Goal: Task Accomplishment & Management: Complete application form

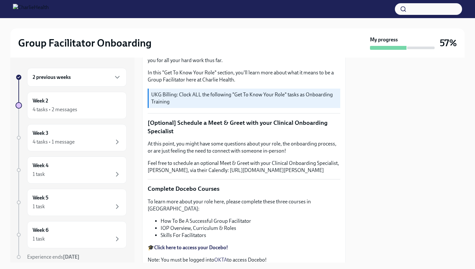
scroll to position [120, 0]
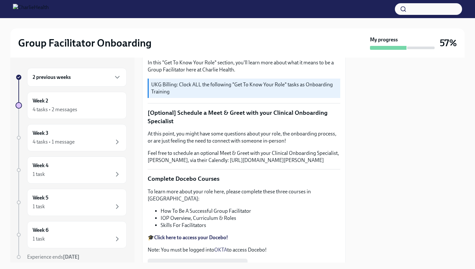
click at [93, 84] on div "2 previous weeks" at bounding box center [77, 77] width 100 height 19
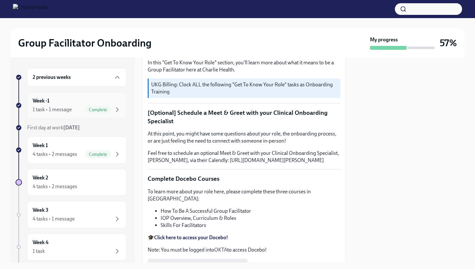
click at [98, 111] on span "Complete" at bounding box center [98, 109] width 26 height 5
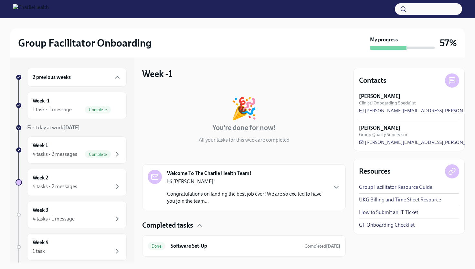
scroll to position [15, 0]
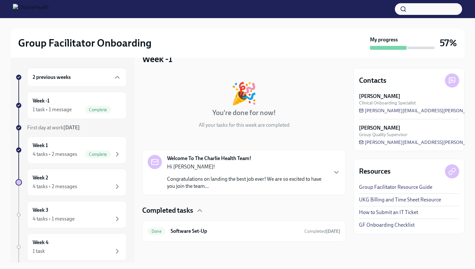
click at [209, 179] on p "Congratulations on landing the best job ever! We are so excited to have you joi…" at bounding box center [247, 183] width 160 height 14
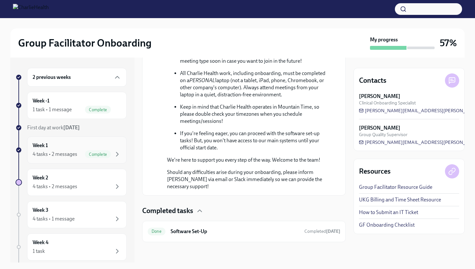
scroll to position [372, 0]
click at [98, 82] on div "2 previous weeks" at bounding box center [77, 77] width 100 height 19
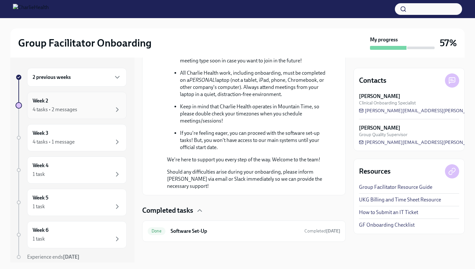
click at [108, 112] on div "4 tasks • 2 messages" at bounding box center [77, 110] width 89 height 8
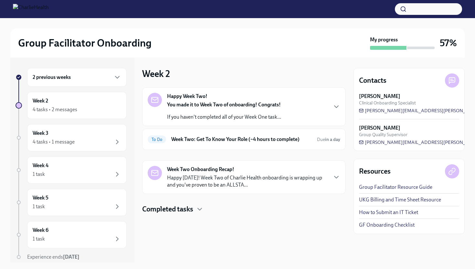
click at [231, 121] on div "Happy Week Two! You made it to Week Two of onboarding! Congrats! If you haven't…" at bounding box center [244, 106] width 204 height 39
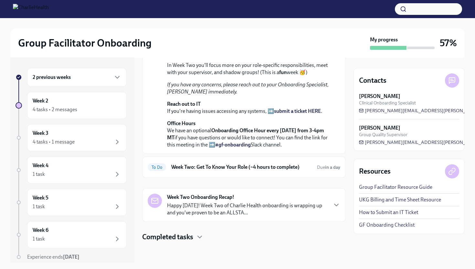
scroll to position [177, 0]
click at [197, 172] on div "To Do Week Two: Get To Know Your Role (~4 hours to complete) Due in a day" at bounding box center [244, 167] width 193 height 10
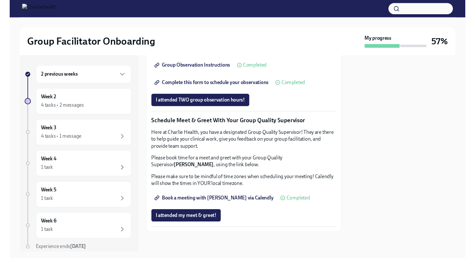
scroll to position [464, 0]
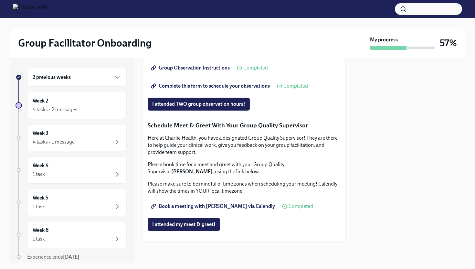
click at [198, 71] on span "Group Observation Instructions" at bounding box center [191, 68] width 78 height 6
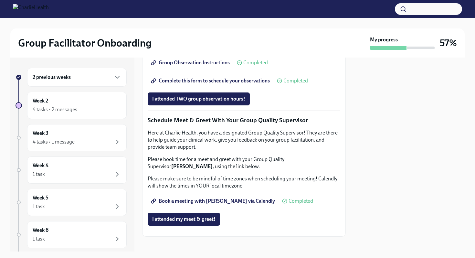
click at [221, 84] on span "Complete this form to schedule your observations" at bounding box center [211, 81] width 118 height 6
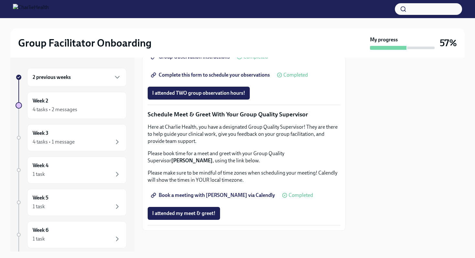
scroll to position [607, 0]
click at [198, 196] on span "Book a meeting with [PERSON_NAME] via Calendly" at bounding box center [213, 195] width 123 height 6
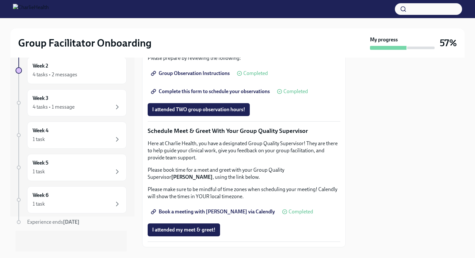
scroll to position [0, 0]
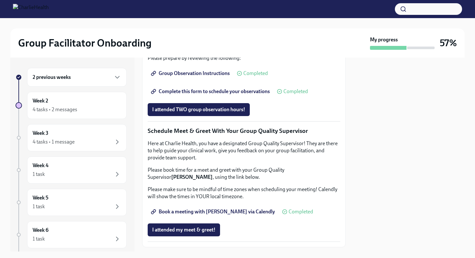
click at [61, 76] on h6 "2 previous weeks" at bounding box center [52, 77] width 38 height 7
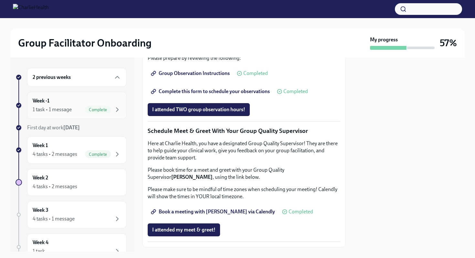
click at [70, 110] on div "1 task • 1 message" at bounding box center [52, 109] width 39 height 7
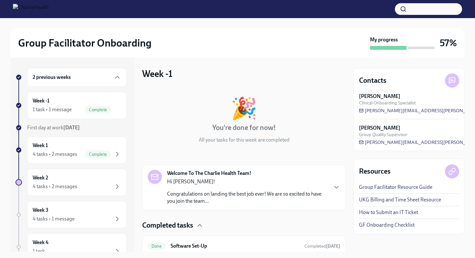
scroll to position [26, 0]
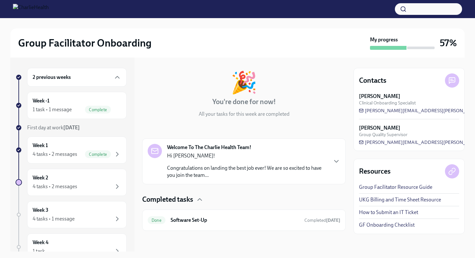
click at [219, 157] on p "Hi [PERSON_NAME]!" at bounding box center [247, 155] width 160 height 7
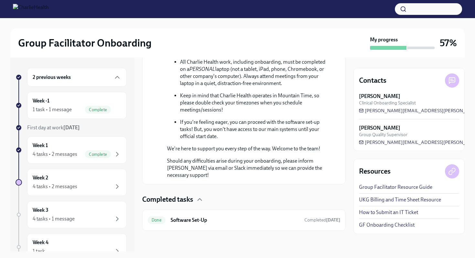
scroll to position [383, 0]
click at [220, 218] on h6 "Software Set-Up" at bounding box center [235, 220] width 129 height 7
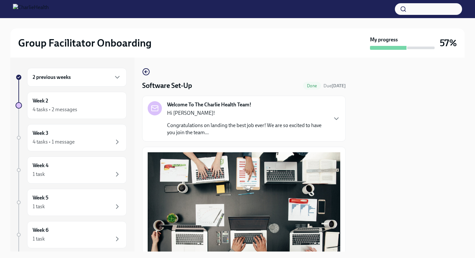
scroll to position [186, 0]
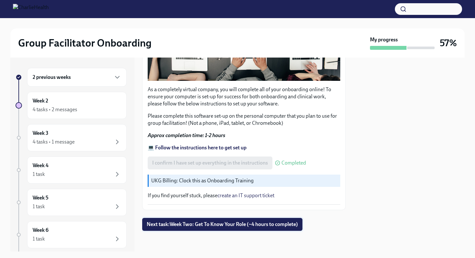
click at [213, 224] on span "Next task : Week Two: Get To Know Your Role (~4 hours to complete)" at bounding box center [222, 224] width 151 height 6
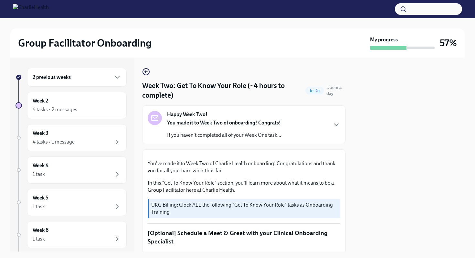
click at [249, 134] on p "If you haven't completed all of your Week One task..." at bounding box center [224, 135] width 114 height 7
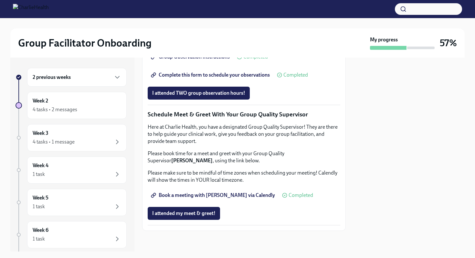
scroll to position [812, 0]
click at [86, 74] on div "2 previous weeks" at bounding box center [77, 77] width 89 height 8
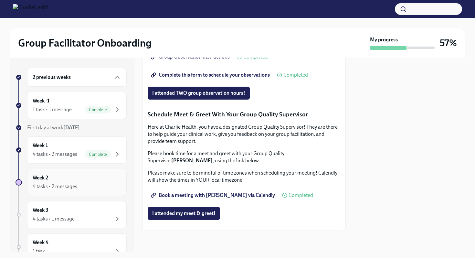
click at [73, 181] on div "Week 2 4 tasks • 2 messages" at bounding box center [77, 182] width 89 height 16
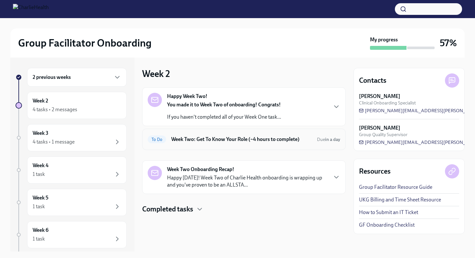
click at [268, 140] on h6 "Week Two: Get To Know Your Role (~4 hours to complete)" at bounding box center [241, 139] width 141 height 7
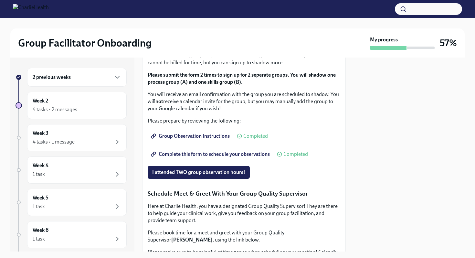
scroll to position [311, 0]
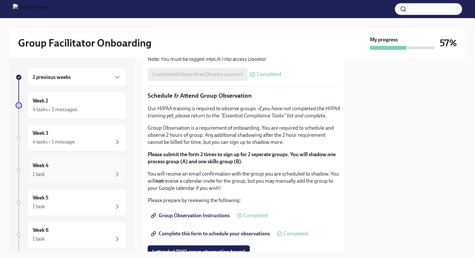
click at [97, 172] on div "1 task" at bounding box center [77, 174] width 89 height 8
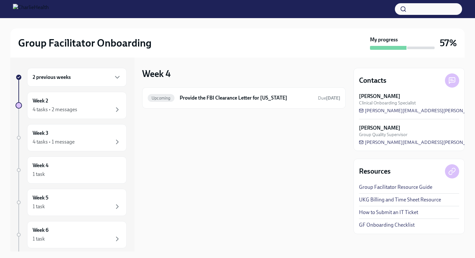
click at [398, 52] on div "Group Facilitator Onboarding My progress 57%" at bounding box center [237, 42] width 455 height 29
click at [91, 86] on div "2 previous weeks" at bounding box center [77, 77] width 100 height 19
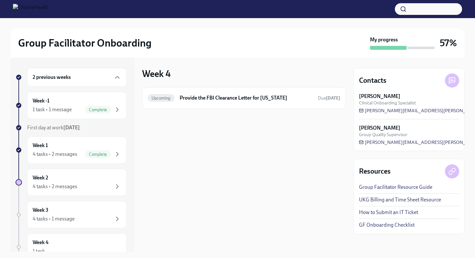
click at [90, 72] on div "2 previous weeks" at bounding box center [77, 77] width 100 height 19
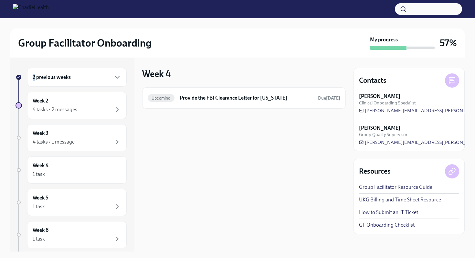
click at [90, 72] on div "2 previous weeks" at bounding box center [77, 77] width 100 height 19
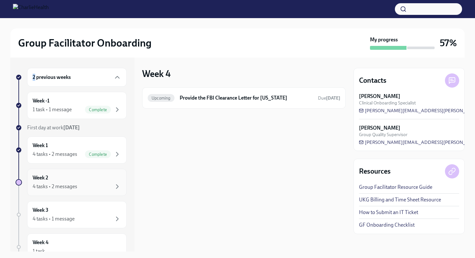
click at [88, 181] on div "Week 2 4 tasks • 2 messages" at bounding box center [77, 182] width 89 height 16
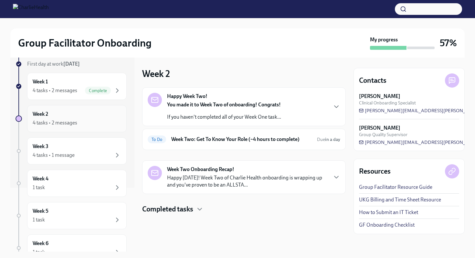
scroll to position [45, 0]
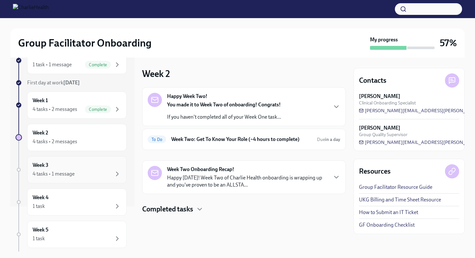
click at [88, 174] on div "4 tasks • 1 message" at bounding box center [77, 174] width 89 height 8
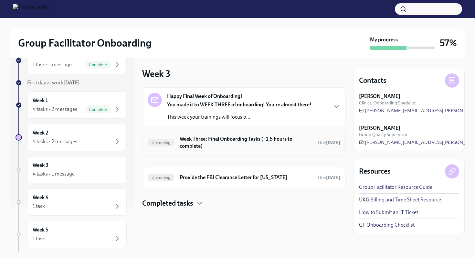
click at [207, 147] on h6 "Week Three: Final Onboarding Tasks (~1.5 hours to complete)" at bounding box center [246, 143] width 133 height 14
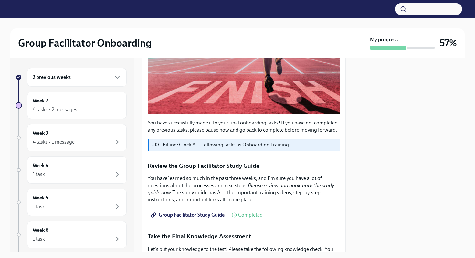
scroll to position [521, 0]
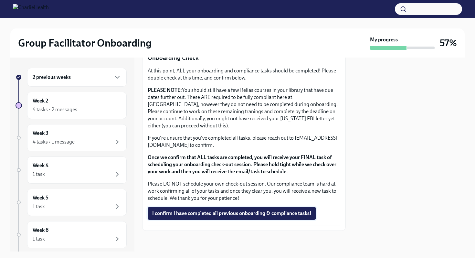
click at [226, 215] on span "I confirm I have completed all previous onboarding & compliance tasks!" at bounding box center [231, 213] width 159 height 6
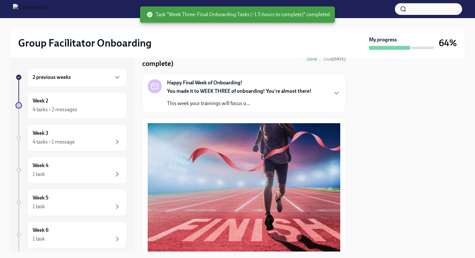
scroll to position [16, 0]
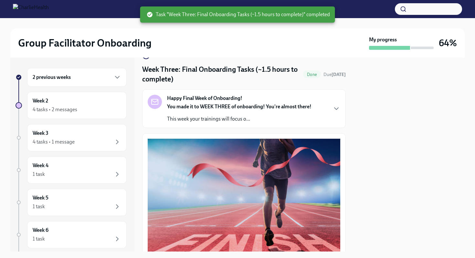
click at [259, 102] on div "Happy Final Week of Onboarding! You made it to WEEK THREE of onboarding! You're…" at bounding box center [239, 109] width 145 height 28
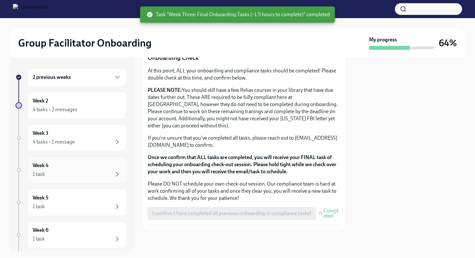
scroll to position [4, 0]
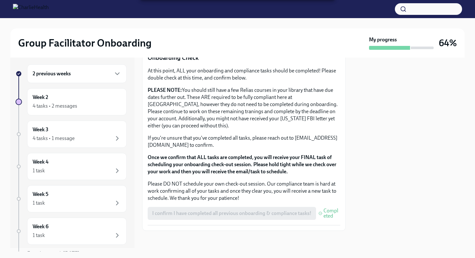
click at [90, 148] on div "2 previous weeks Week 2 4 tasks • 2 messages Week 3 4 tasks • 1 message Week 4 …" at bounding box center [71, 173] width 111 height 219
click at [90, 136] on div "4 tasks • 1 message" at bounding box center [77, 139] width 89 height 8
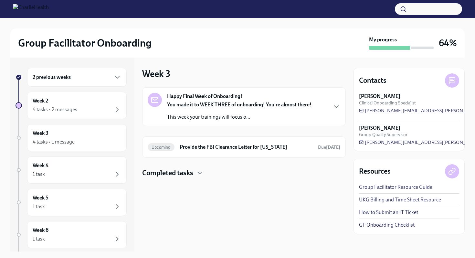
click at [222, 109] on div "You made it to WEEK THREE of onboarding! You're almost there! This week your tr…" at bounding box center [239, 110] width 145 height 19
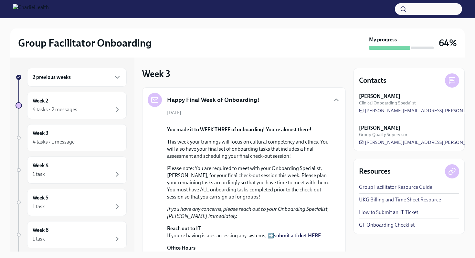
scroll to position [191, 0]
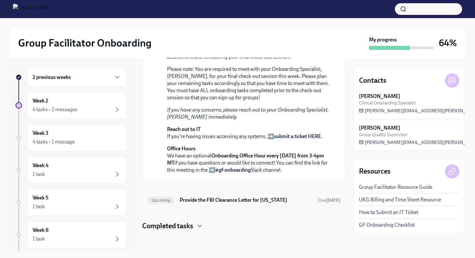
click at [212, 204] on div "Upcoming Provide the FBI Clearance Letter for [US_STATE] Due [DATE]" at bounding box center [244, 200] width 193 height 10
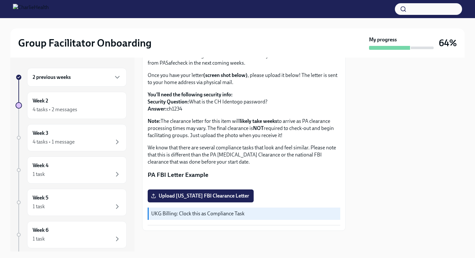
scroll to position [123, 0]
click at [83, 193] on div "Week 5 1 task" at bounding box center [77, 202] width 100 height 27
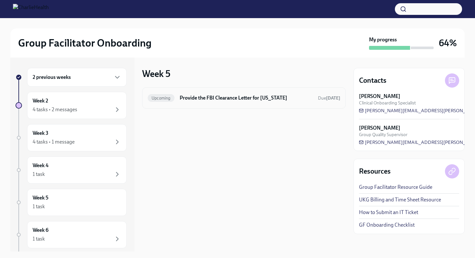
click at [208, 100] on h6 "Provide the FBI Clearance Letter for [US_STATE]" at bounding box center [246, 97] width 133 height 7
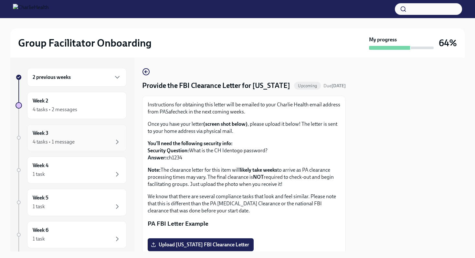
click at [73, 136] on div "Week 3 4 tasks • 1 message" at bounding box center [77, 138] width 89 height 16
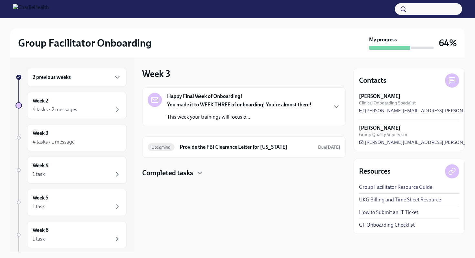
click at [206, 108] on strong "You made it to WEEK THREE of onboarding! You're almost there!" at bounding box center [239, 105] width 145 height 6
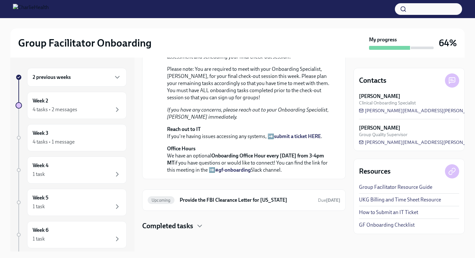
click at [78, 82] on div "2 previous weeks" at bounding box center [77, 77] width 100 height 19
